Goal: Obtain resource: Obtain resource

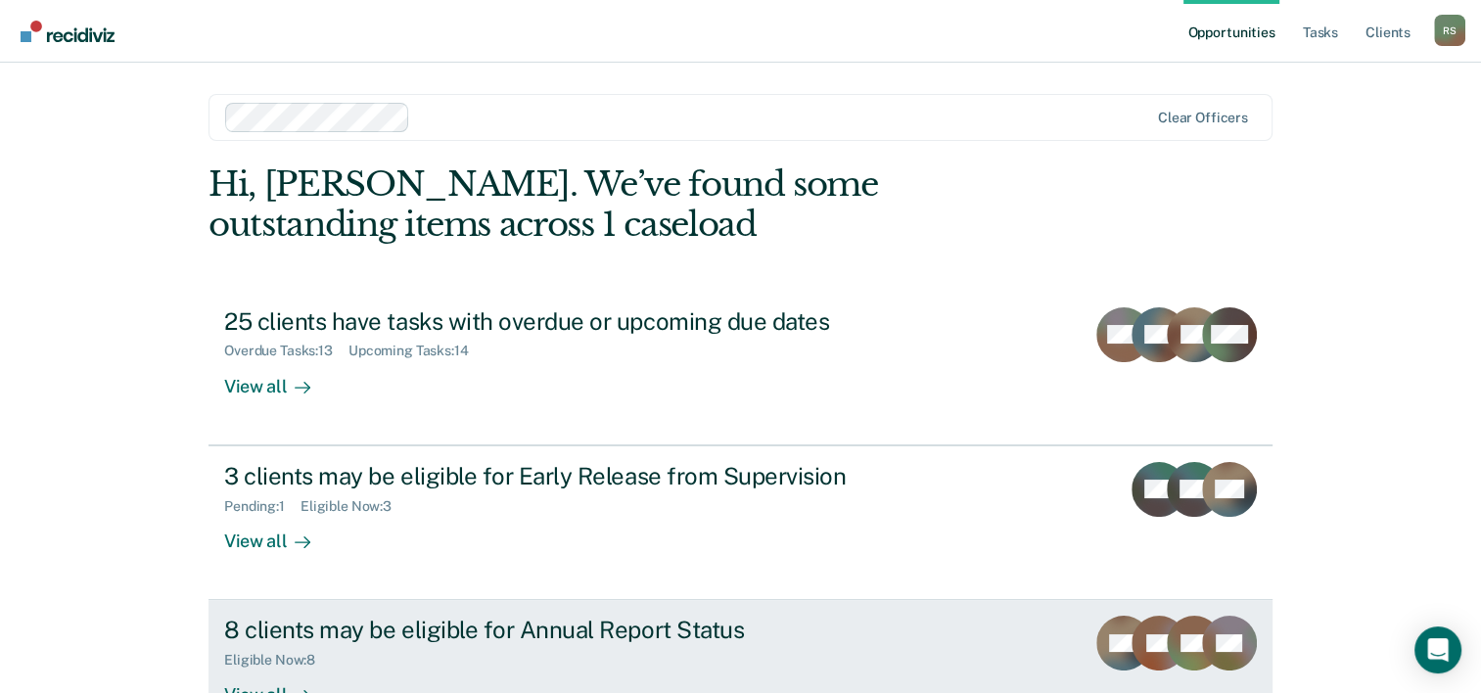
click at [469, 638] on div "8 clients may be eligible for Annual Report Status" at bounding box center [567, 630] width 687 height 28
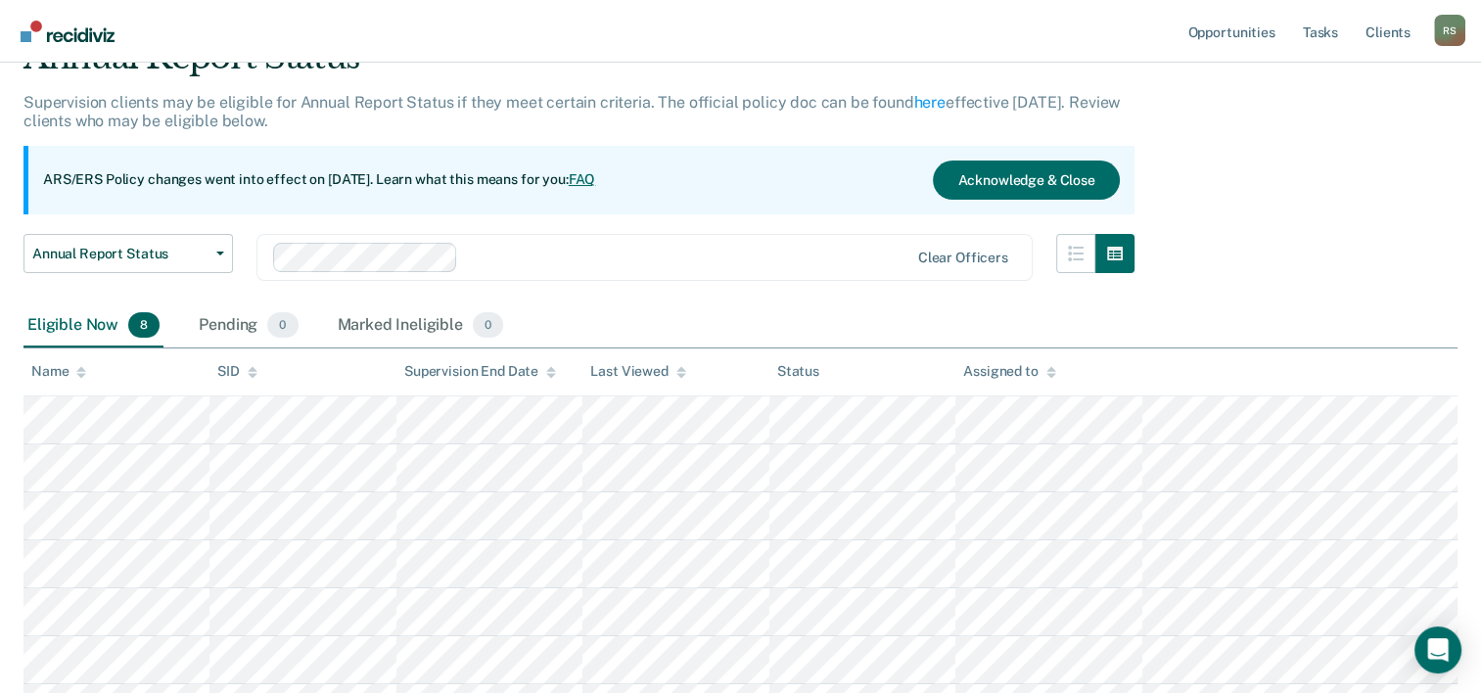
scroll to position [196, 0]
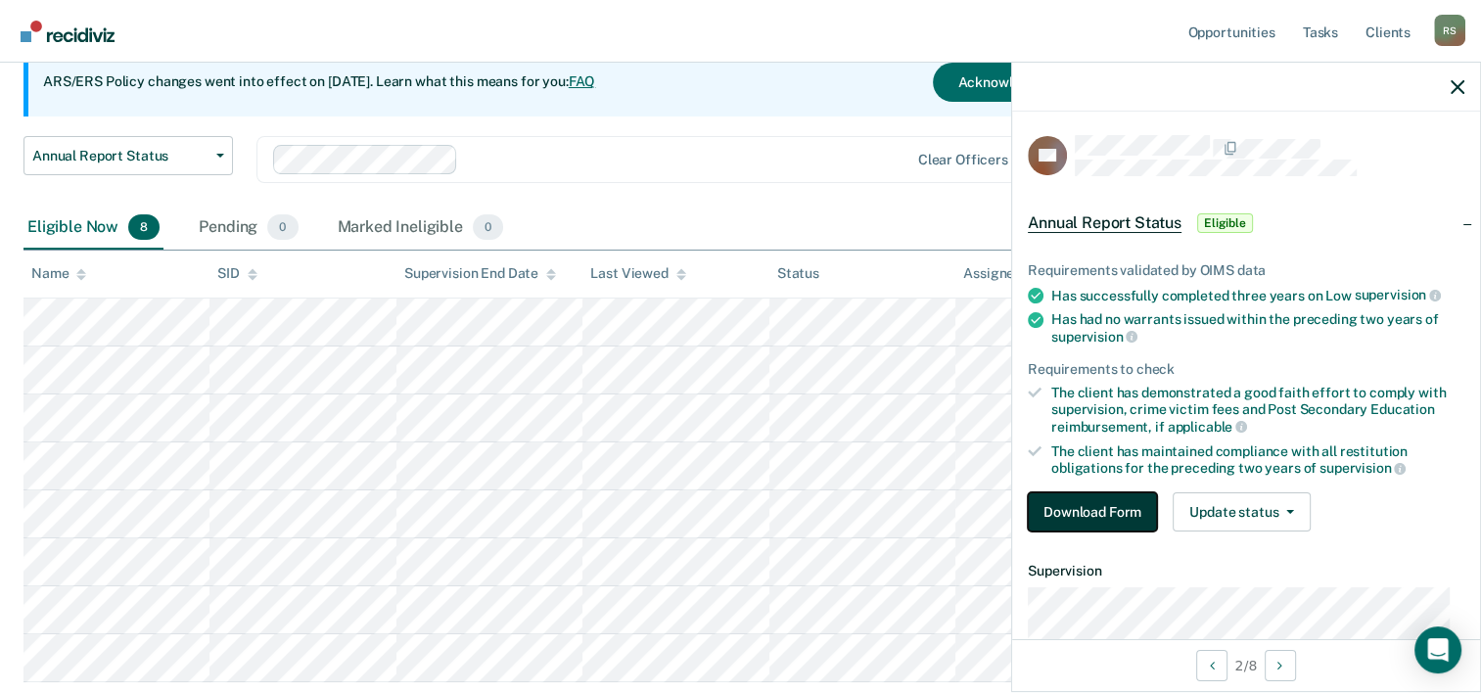
click at [1084, 492] on button "Download Form" at bounding box center [1092, 511] width 129 height 39
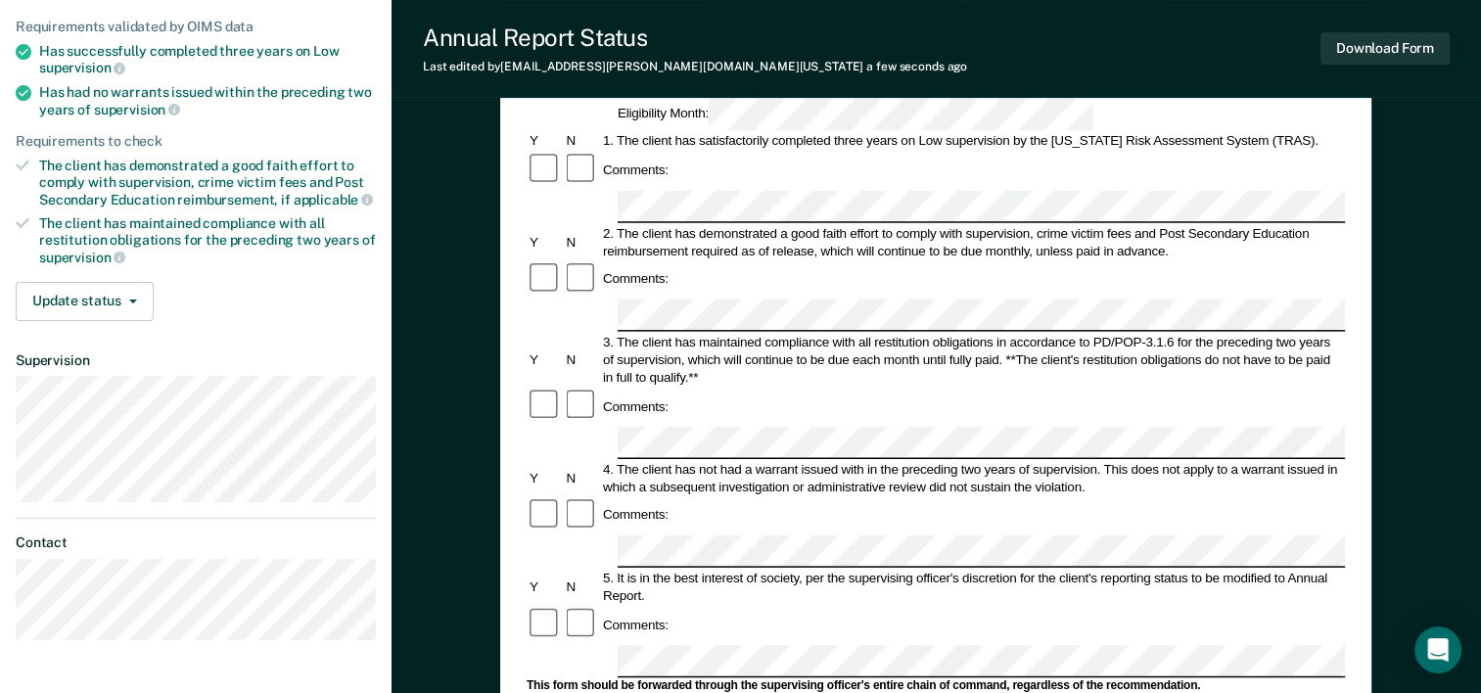
scroll to position [294, 0]
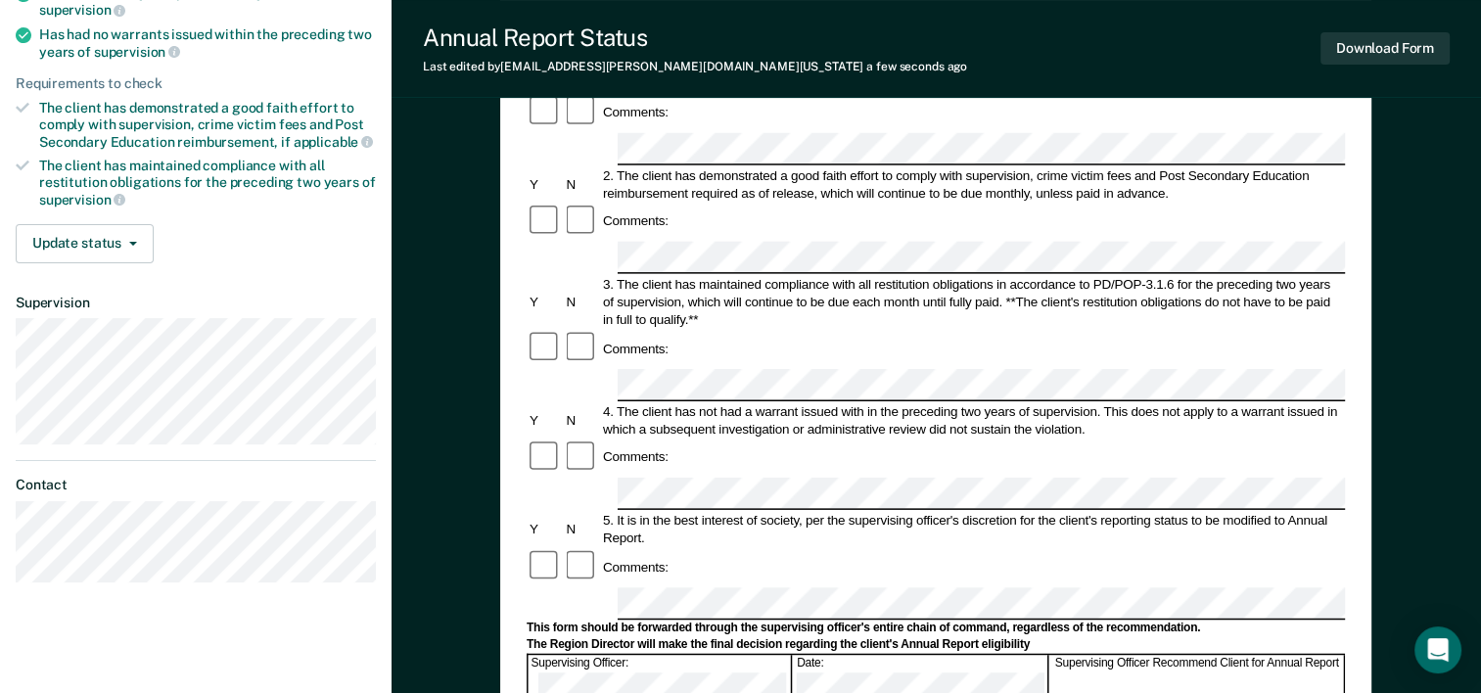
click at [693, 438] on div "Comments:" at bounding box center [935, 456] width 818 height 37
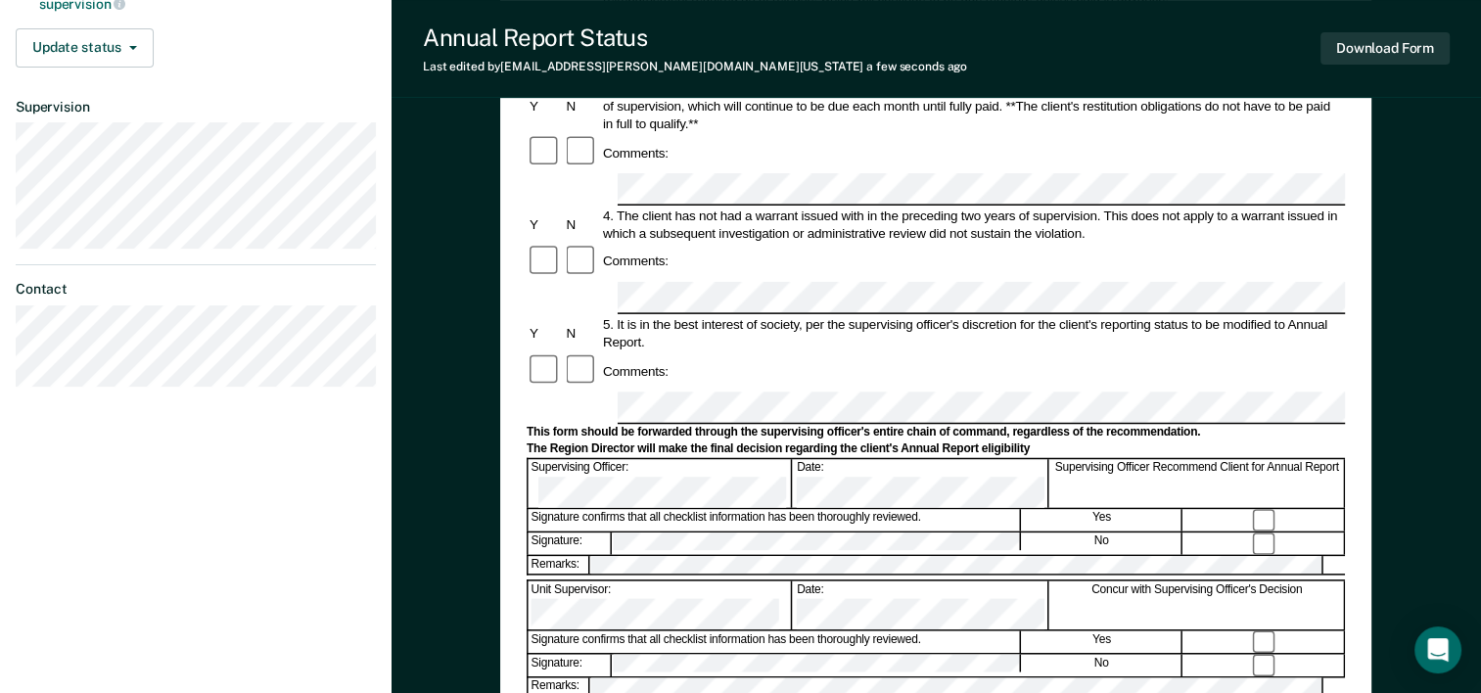
scroll to position [587, 0]
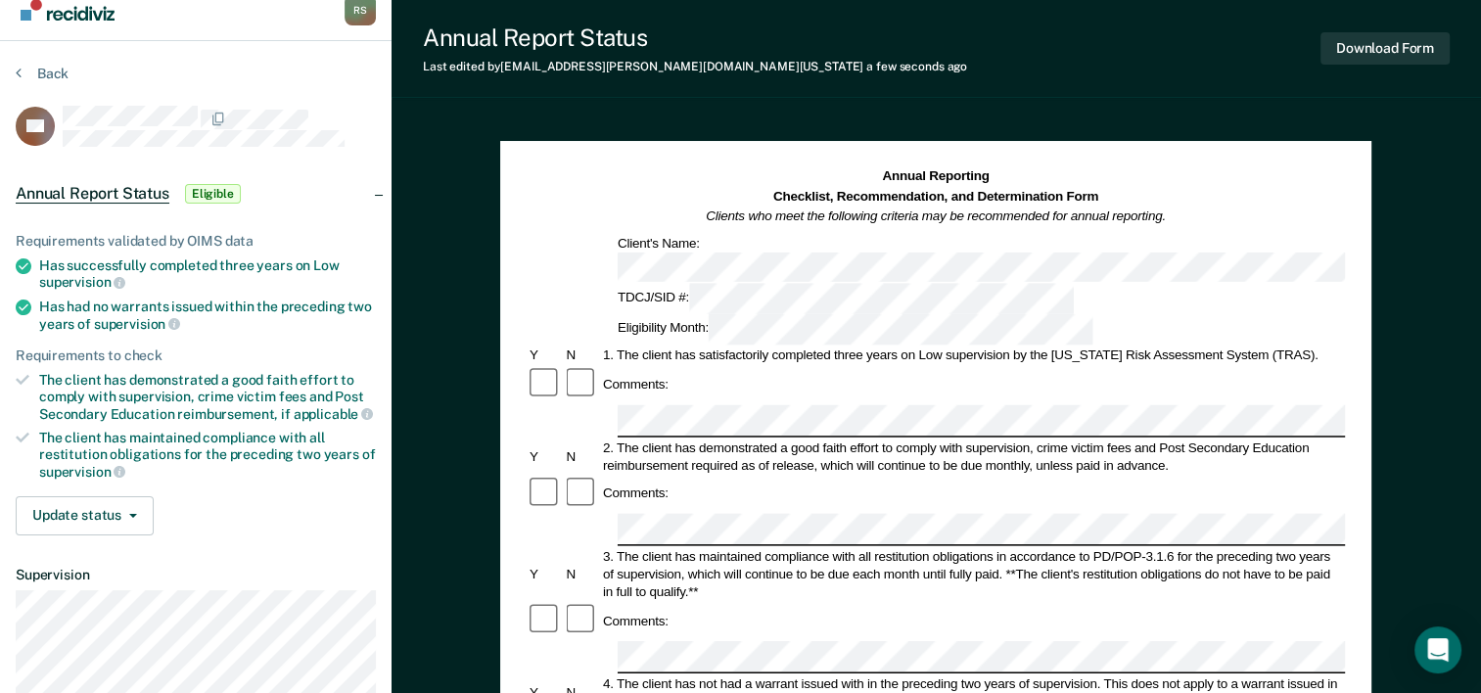
scroll to position [0, 0]
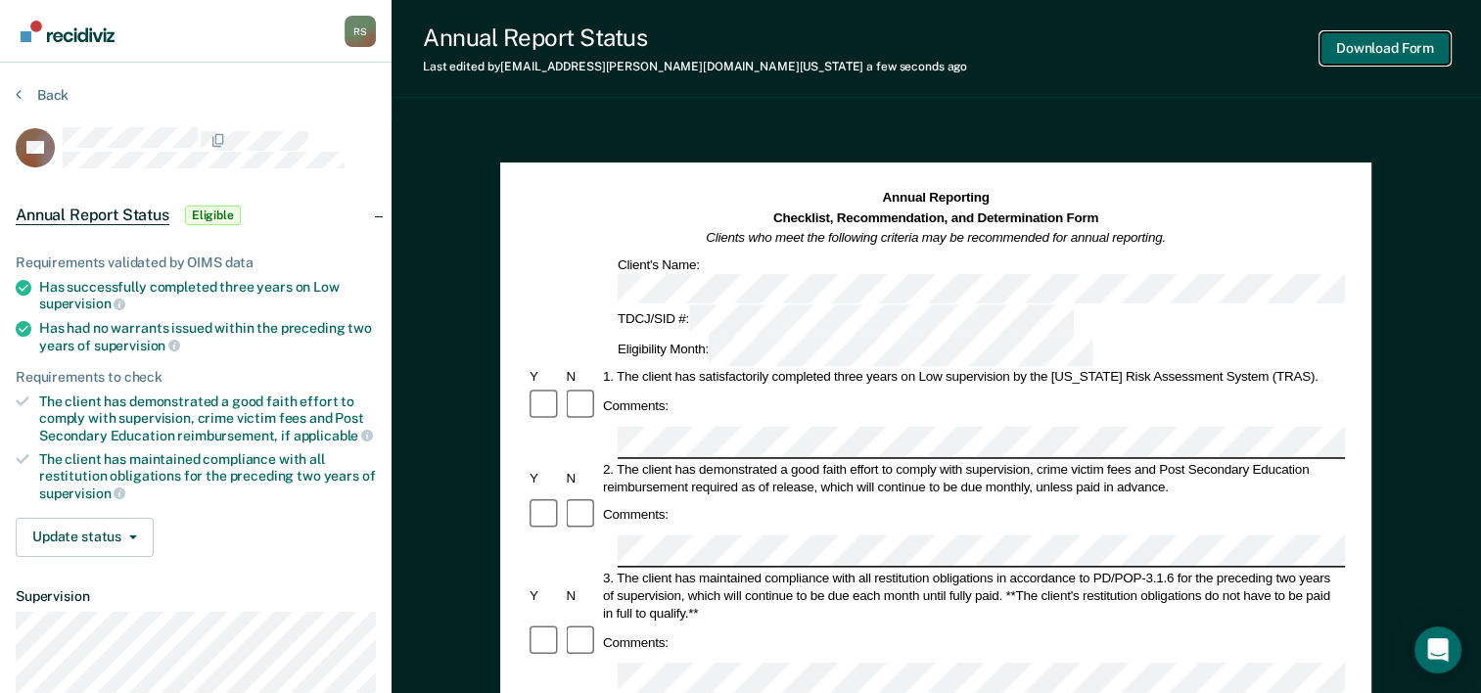
click at [1390, 51] on button "Download Form" at bounding box center [1384, 48] width 129 height 32
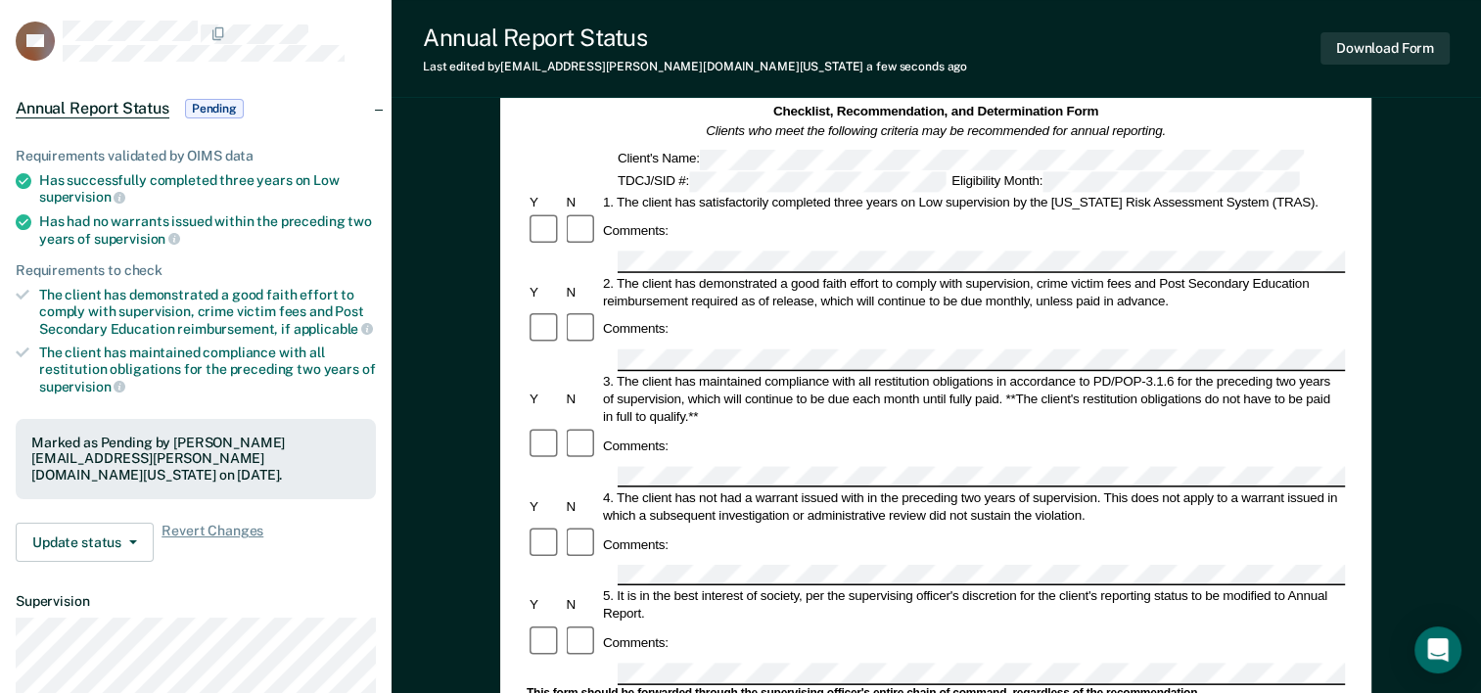
scroll to position [98, 0]
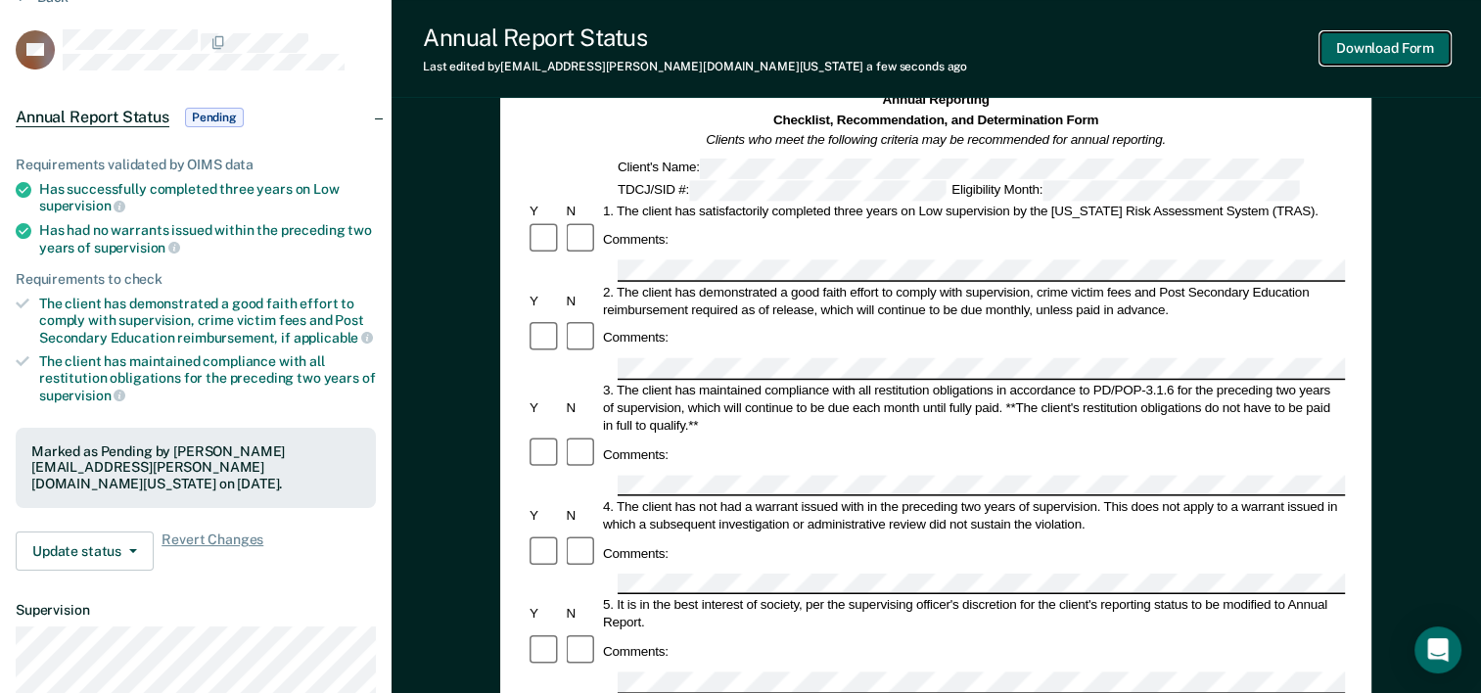
click at [1374, 46] on button "Download Form" at bounding box center [1384, 48] width 129 height 32
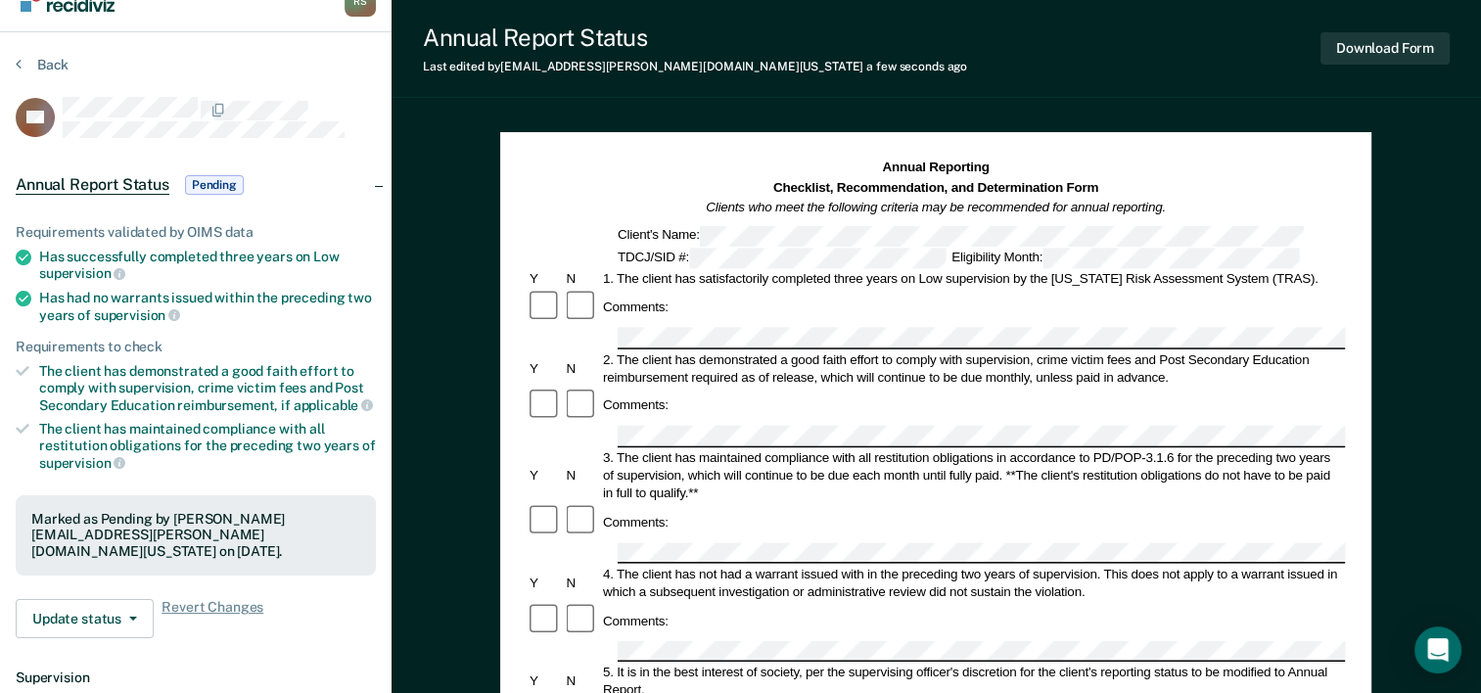
scroll to position [0, 0]
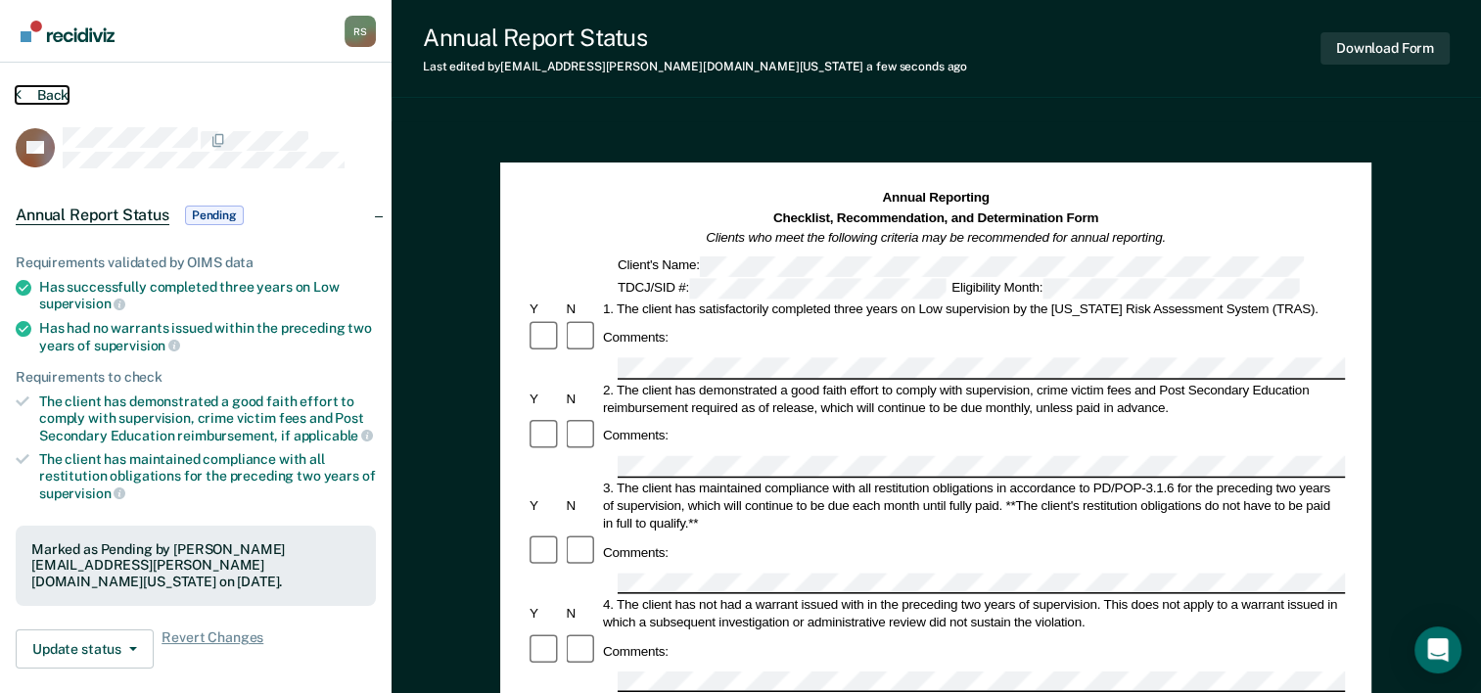
click at [38, 95] on button "Back" at bounding box center [42, 95] width 53 height 18
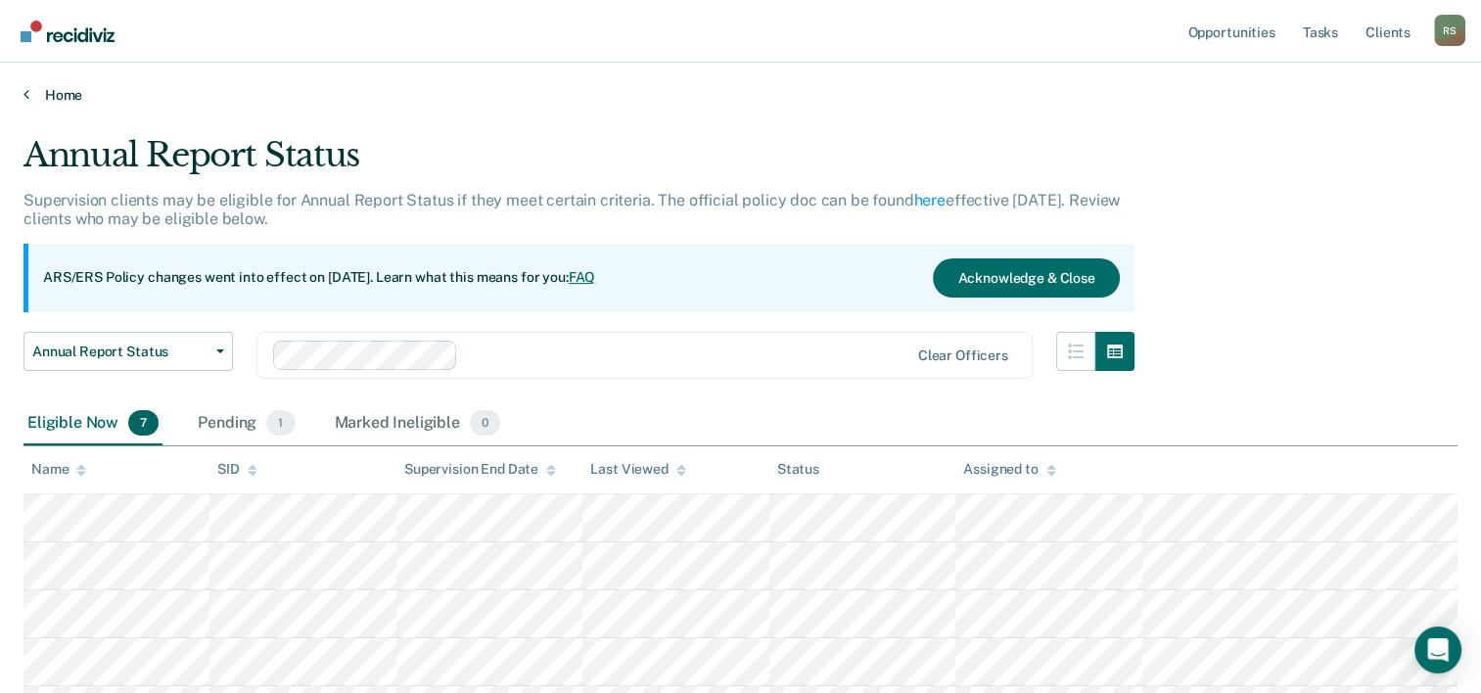
click at [64, 99] on link "Home" at bounding box center [740, 95] width 1434 height 18
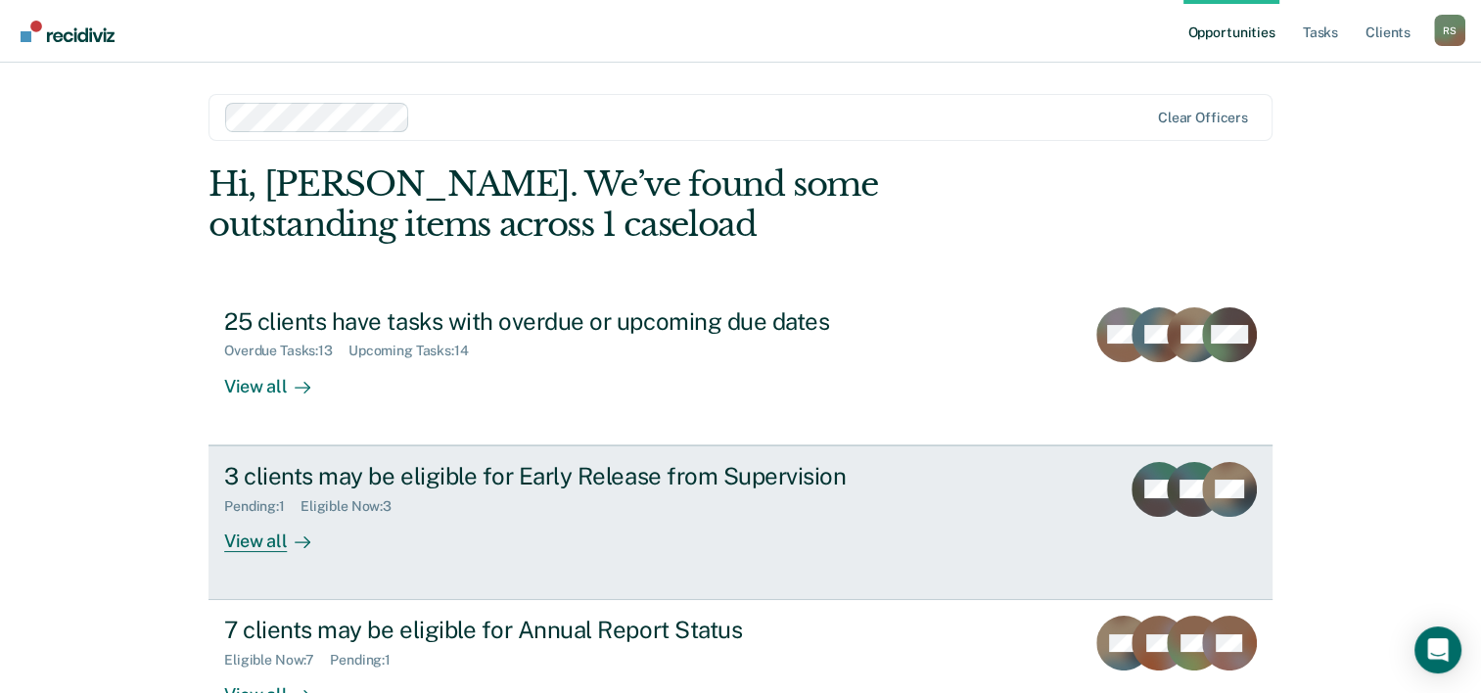
click at [251, 464] on div "3 clients may be eligible for Early Release from Supervision" at bounding box center [567, 476] width 687 height 28
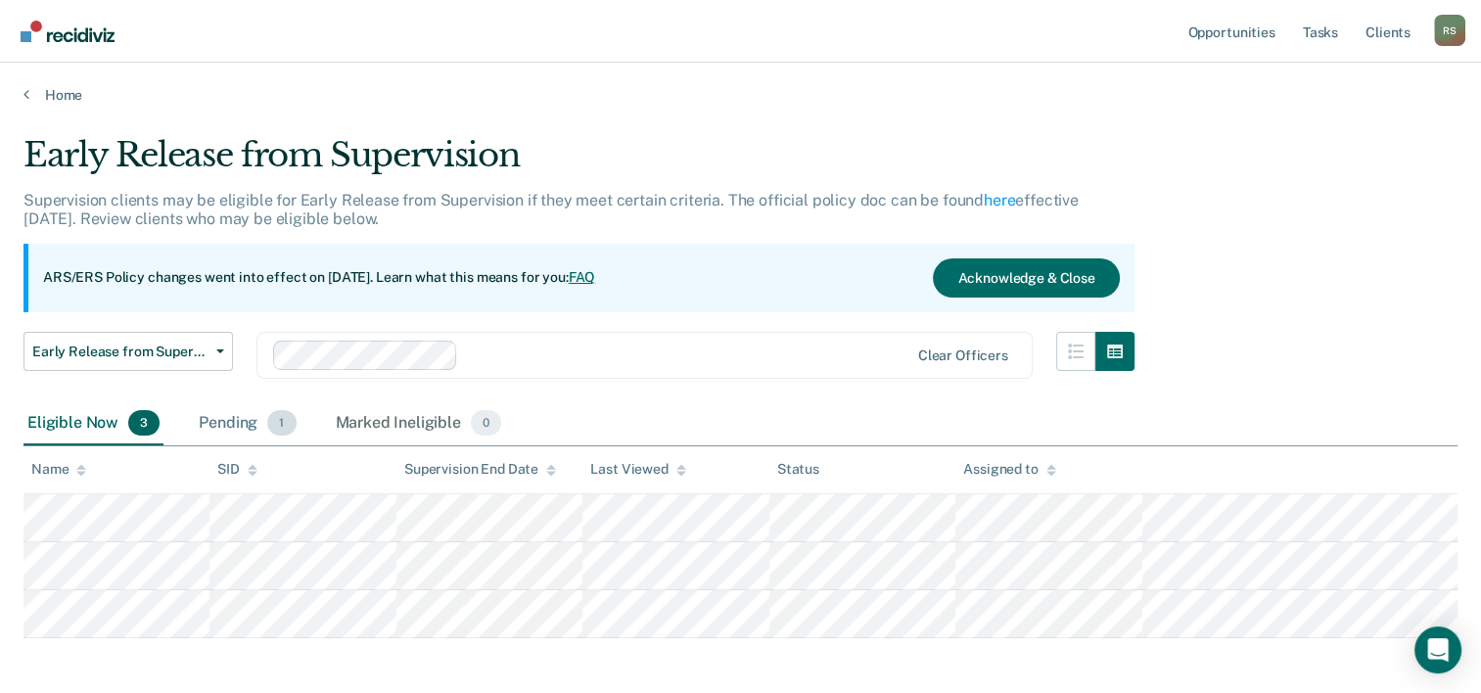
click at [253, 424] on div "Pending 1" at bounding box center [247, 423] width 105 height 43
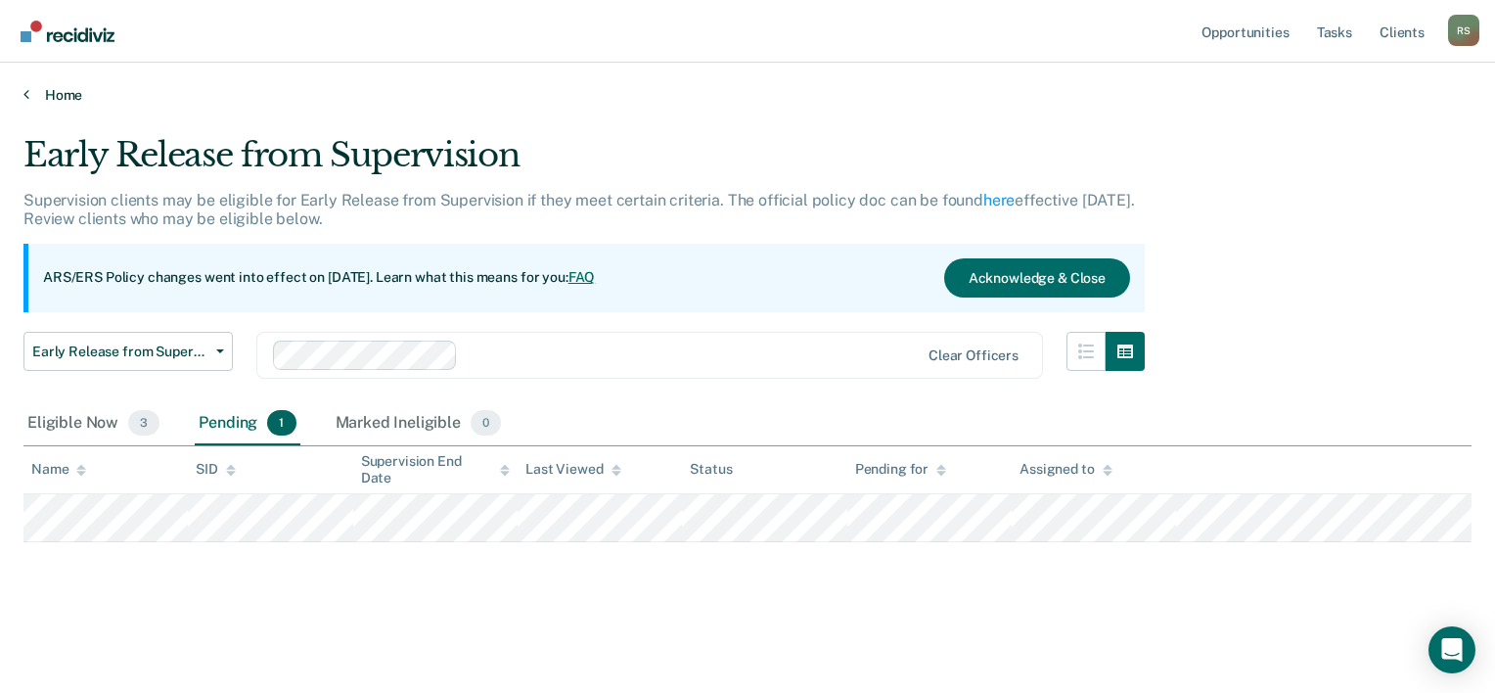
click at [69, 88] on link "Home" at bounding box center [747, 95] width 1448 height 18
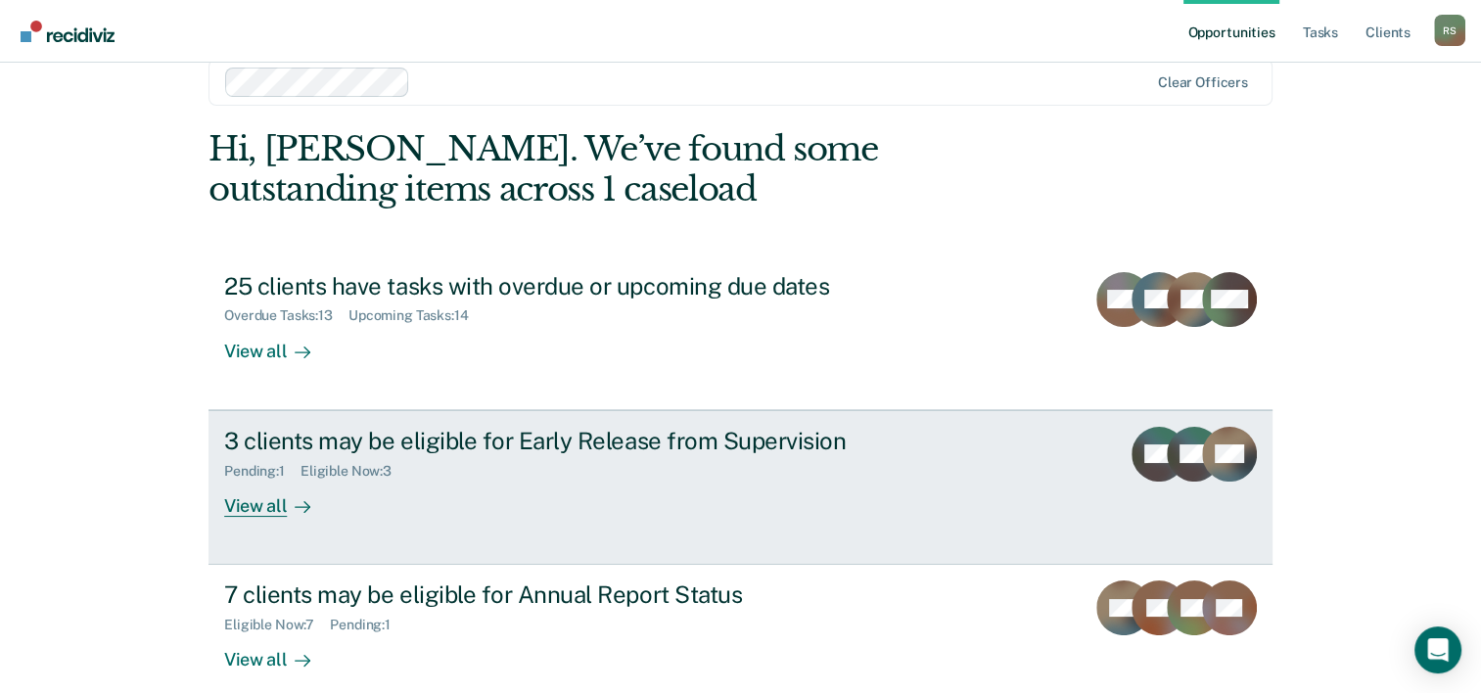
scroll to position [98, 0]
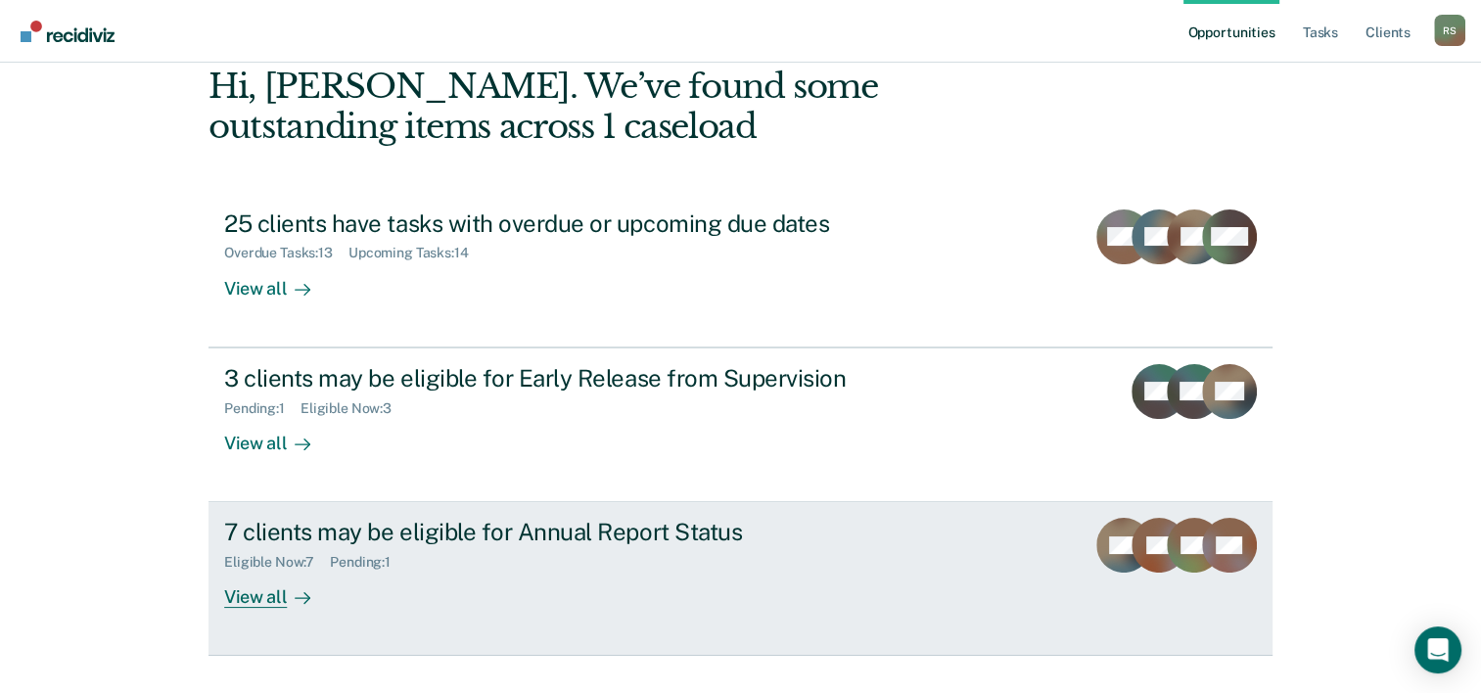
click at [305, 523] on div "7 clients may be eligible for Annual Report Status" at bounding box center [567, 532] width 687 height 28
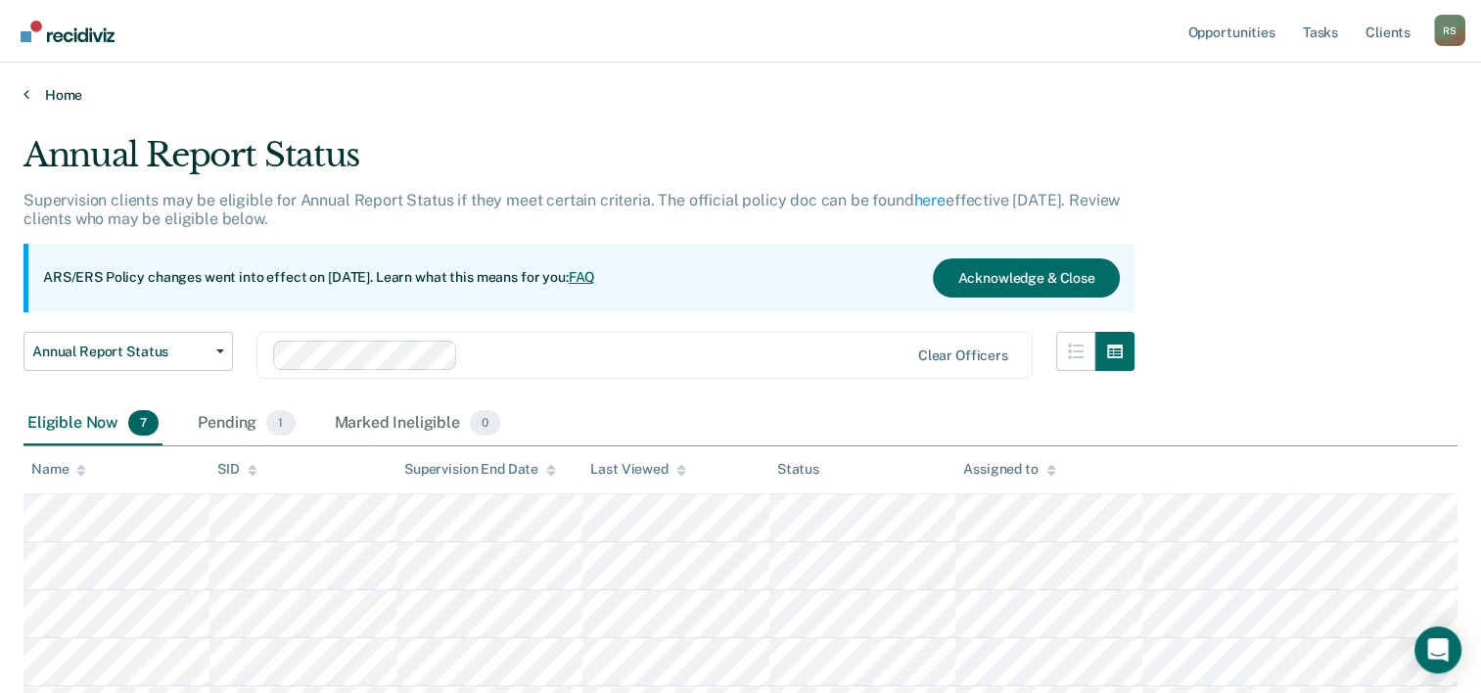
click at [44, 91] on link "Home" at bounding box center [740, 95] width 1434 height 18
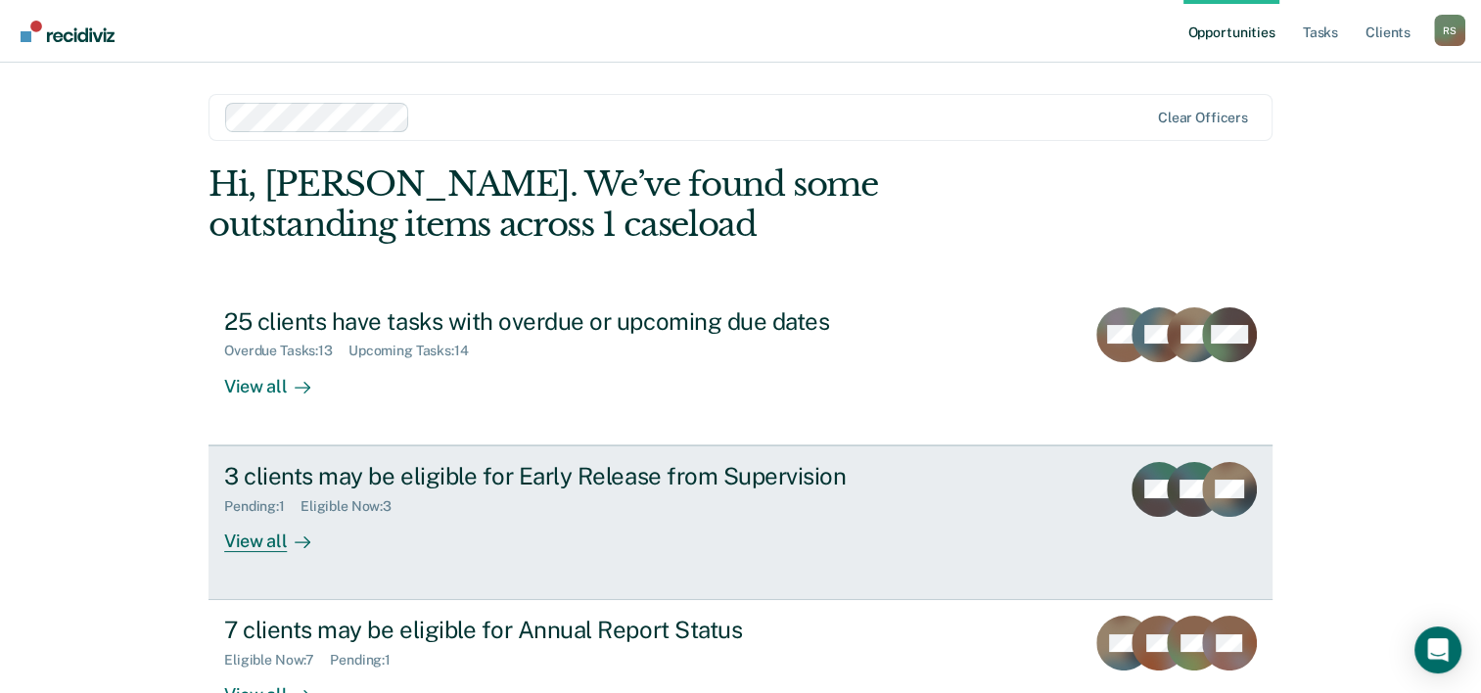
click at [273, 463] on div "3 clients may be eligible for Early Release from Supervision" at bounding box center [567, 476] width 687 height 28
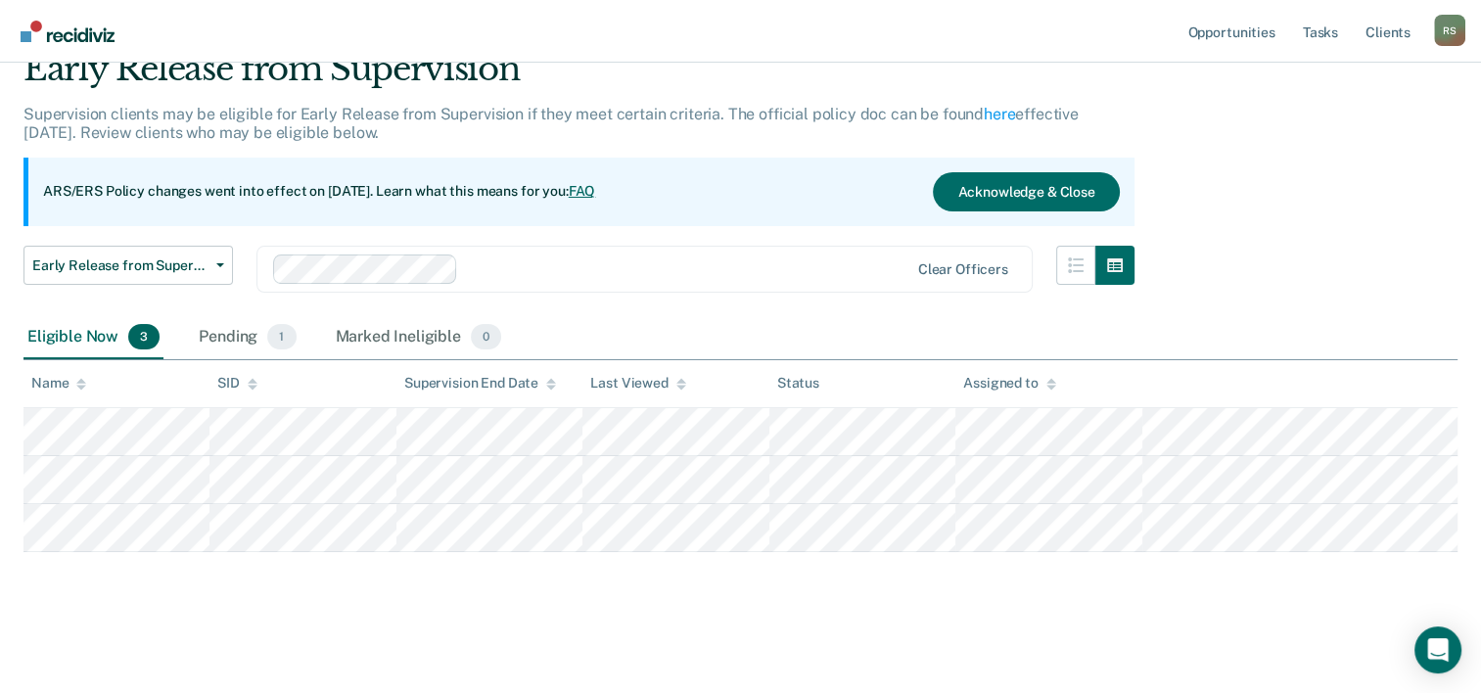
scroll to position [104, 0]
